Goal: Find contact information: Obtain details needed to contact an individual or organization

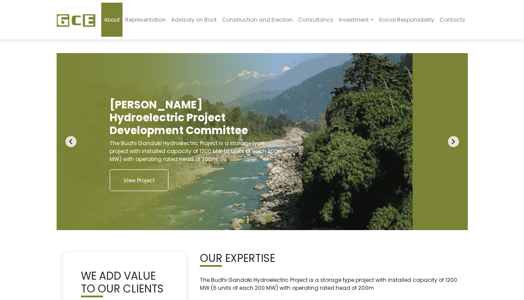
click at [123, 19] on link "About" at bounding box center [111, 20] width 21 height 34
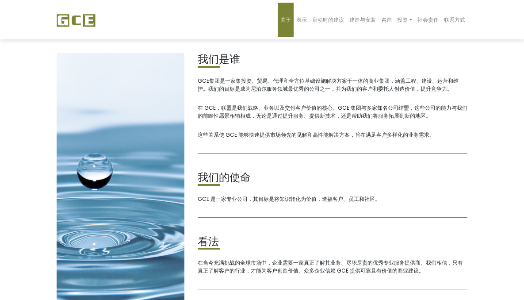
click at [398, 100] on article "我们是谁 GCE集团是一家集投资、贸易、代理和全方位基础设施解决方案于一体的商业集团，涵盖工程、建设、运营和维护。我们的目标是成为尼泊尔服务领域最优秀的公司之…" at bounding box center [333, 103] width 270 height 100
click at [191, 82] on div "我们是谁 GCE集团是一家集投资、贸易、代理和全方位基础设施解决方案于一体的商业集团，涵盖工程、建设、运营和维护。我们的目标是成为尼泊尔服务领域最优秀的公司之…" at bounding box center [332, 190] width 283 height 274
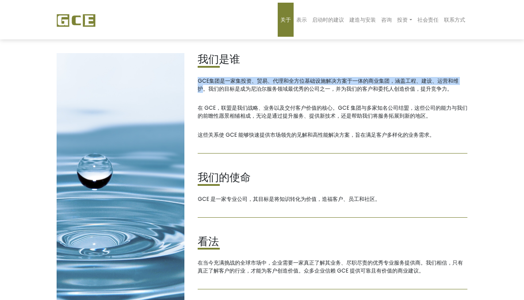
drag, startPoint x: 185, startPoint y: 82, endPoint x: 451, endPoint y: 78, distance: 266.0
click at [451, 78] on font "GCE集团是一家集投资、贸易、代理和全方位基础设施解决方案于一体的商业集团，涵盖工程、建设、运营和维护。我们的目标是成为尼泊尔服务领域最优秀的公司之一，并为我…" at bounding box center [328, 84] width 261 height 15
copy font "GCE集团是一家集投资、贸易、代理和全方位基础设施解决方案于一体的商业集团，涵盖工程、建设、运营和维护"
click at [465, 22] on font "联系方式" at bounding box center [454, 20] width 21 height 8
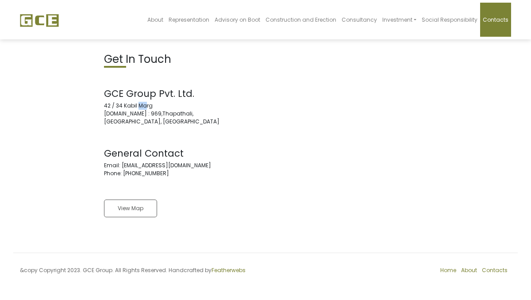
drag, startPoint x: 106, startPoint y: 105, endPoint x: 104, endPoint y: 100, distance: 5.6
click at [111, 105] on address "GCE Group Pvt. Ltd. [STREET_ADDRESS][DOMAIN_NAME]" at bounding box center [181, 107] width 155 height 38
drag, startPoint x: 102, startPoint y: 90, endPoint x: 170, endPoint y: 173, distance: 107.2
click at [170, 173] on div "Get In Touch GCE Group Pvt. Ltd. [STREET_ADDRESS][DOMAIN_NAME] General Contact …" at bounding box center [181, 141] width 168 height 177
copy div "GCE Group Pvt. Ltd. [STREET_ADDRESS][DOMAIN_NAME], Nepal General Contact Email:…"
